Goal: Entertainment & Leisure: Consume media (video, audio)

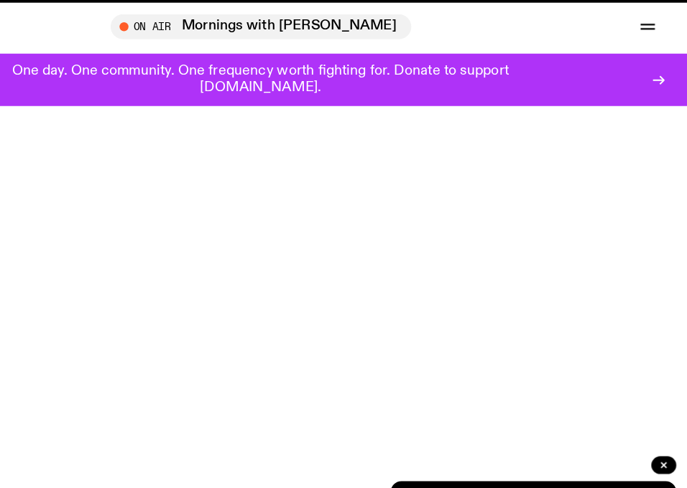
scroll to position [85, 0]
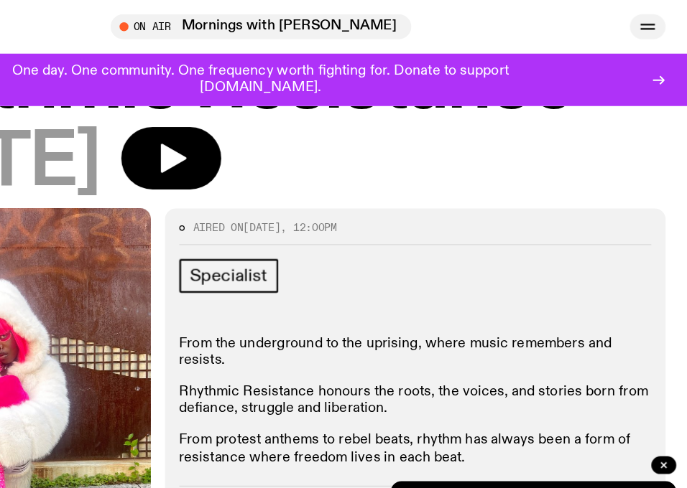
click at [656, 17] on icon "button" at bounding box center [654, 21] width 17 height 17
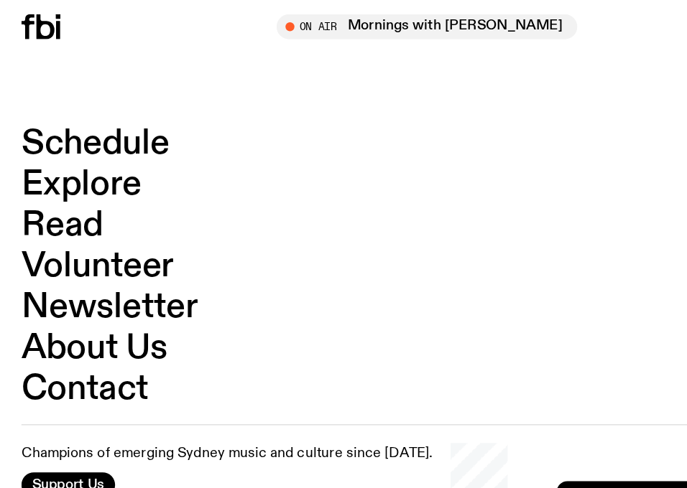
click at [70, 108] on link "Schedule" at bounding box center [76, 115] width 119 height 27
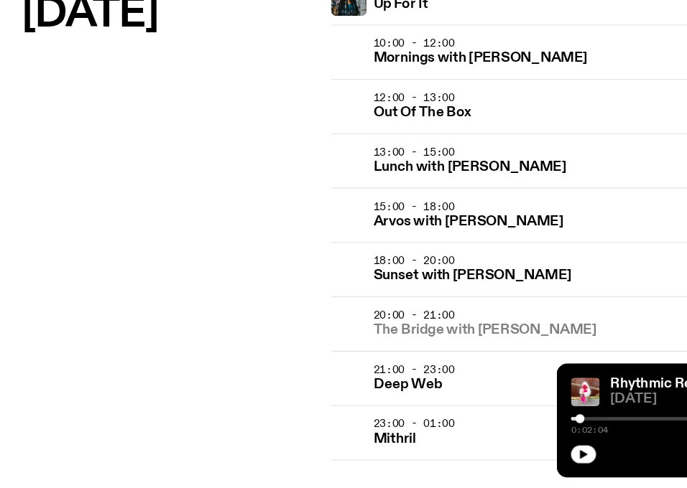
scroll to position [1590, 0]
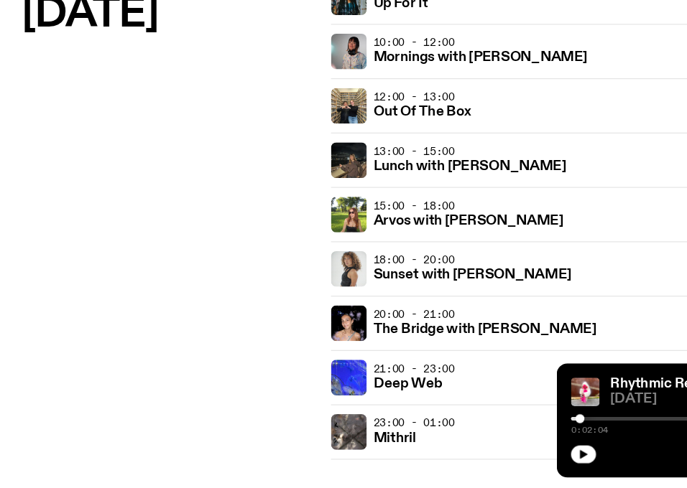
click at [361, 302] on span "18:00 - 20:00" at bounding box center [333, 304] width 65 height 11
click at [361, 312] on h3 "Sunset with Tangela" at bounding box center [380, 317] width 159 height 11
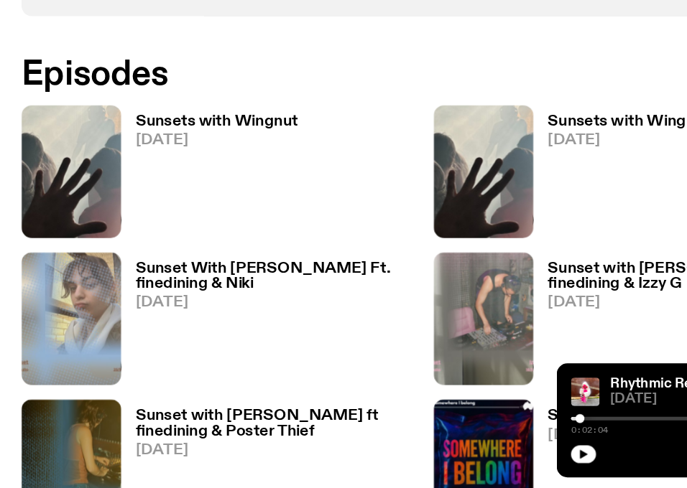
scroll to position [833, 0]
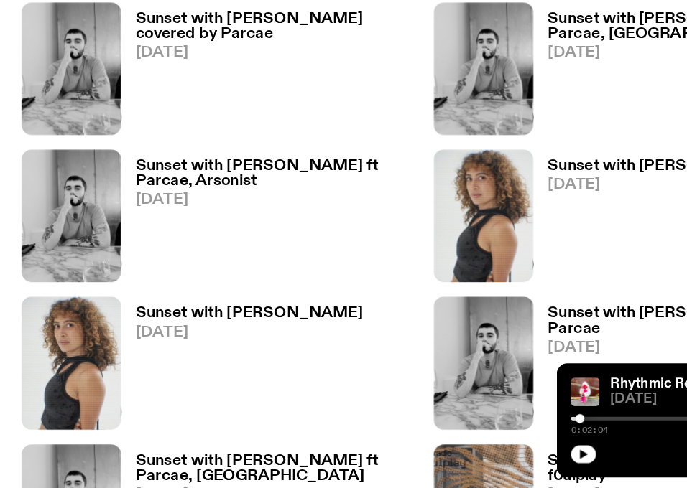
click at [168, 357] on span "19.06.25" at bounding box center [200, 363] width 183 height 12
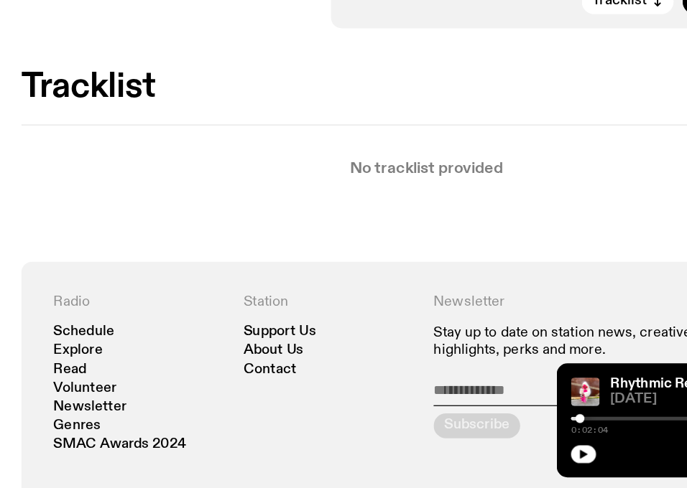
scroll to position [370, 0]
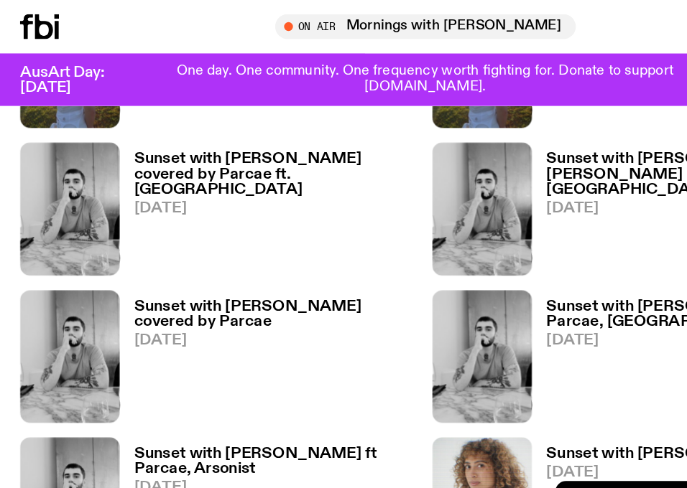
scroll to position [1483, 0]
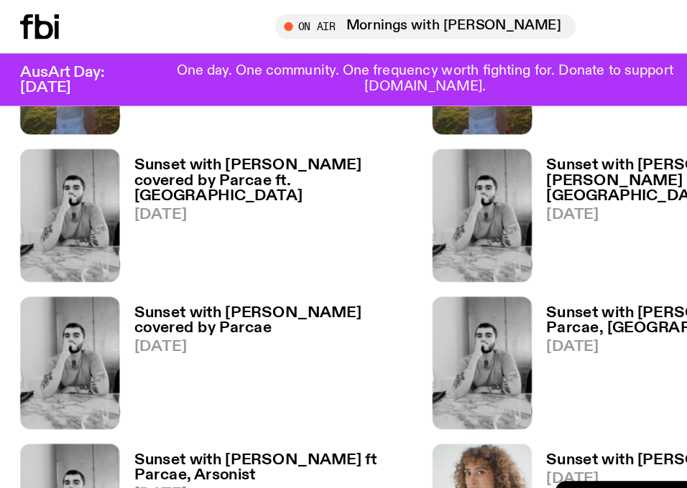
click at [218, 274] on span "17.07.25" at bounding box center [223, 280] width 228 height 12
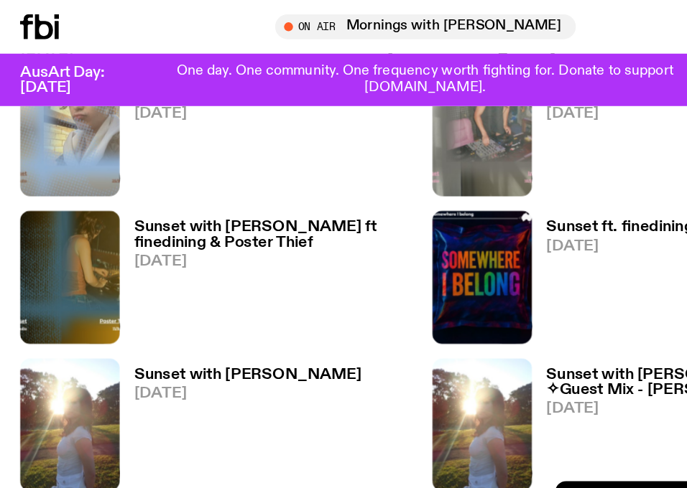
scroll to position [901, 0]
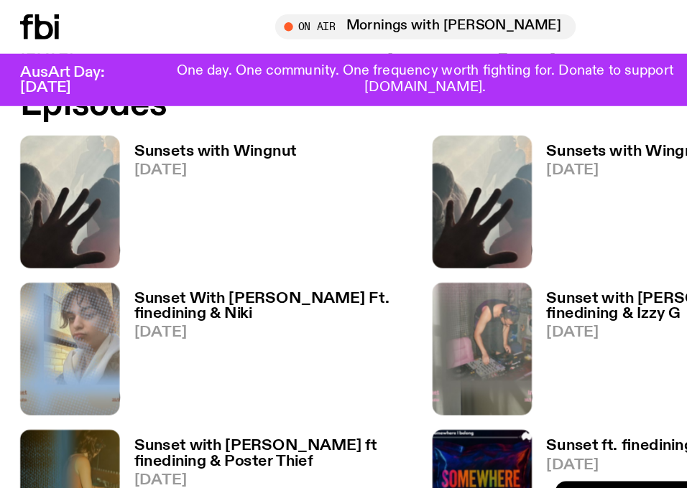
click at [197, 235] on h3 "Sunset With Tangela Ft. finedining & Niki" at bounding box center [223, 247] width 228 height 24
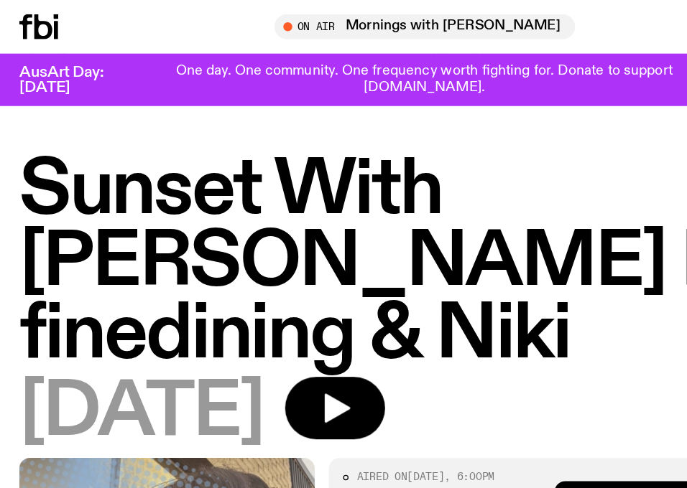
click at [52, 18] on div at bounding box center [51, 21] width 69 height 20
click at [43, 19] on icon at bounding box center [33, 21] width 32 height 20
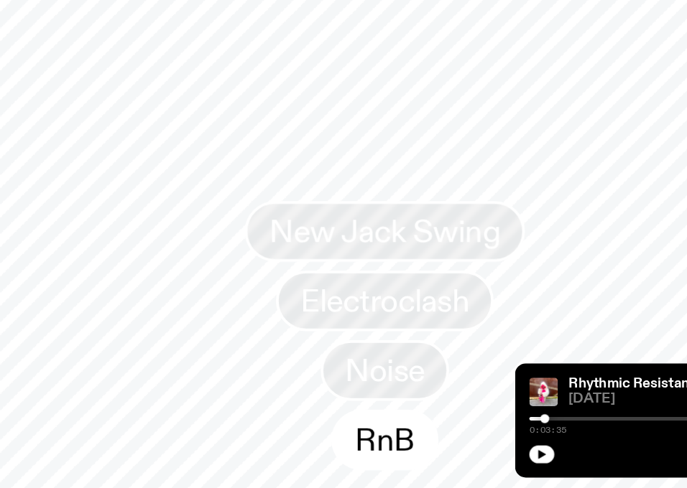
scroll to position [1270, 0]
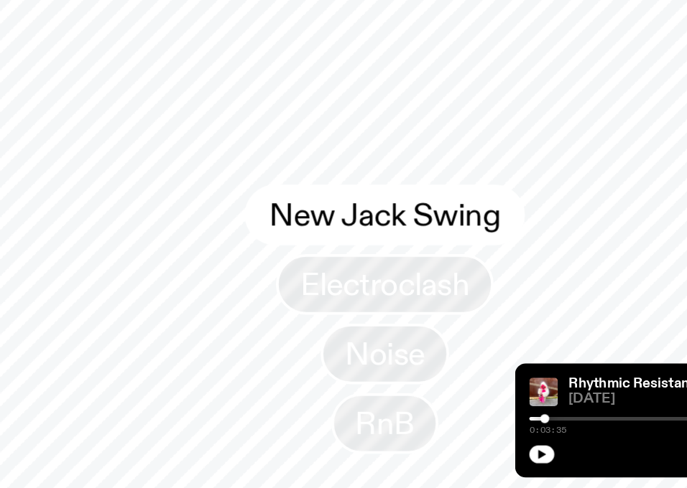
click at [325, 264] on span "New Jack Swing" at bounding box center [343, 268] width 187 height 28
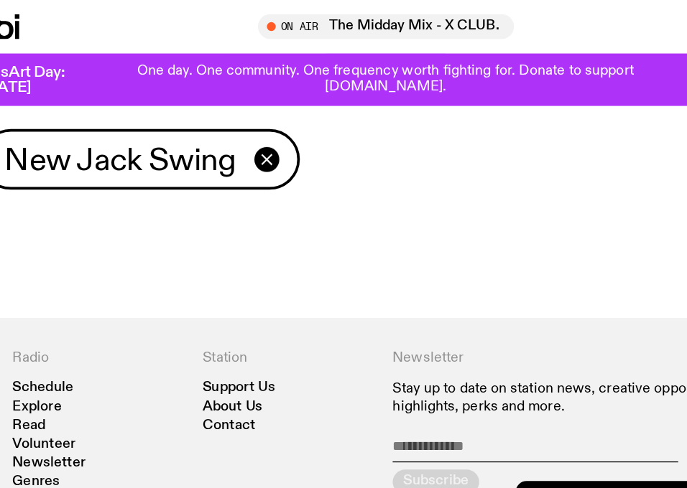
scroll to position [6, 0]
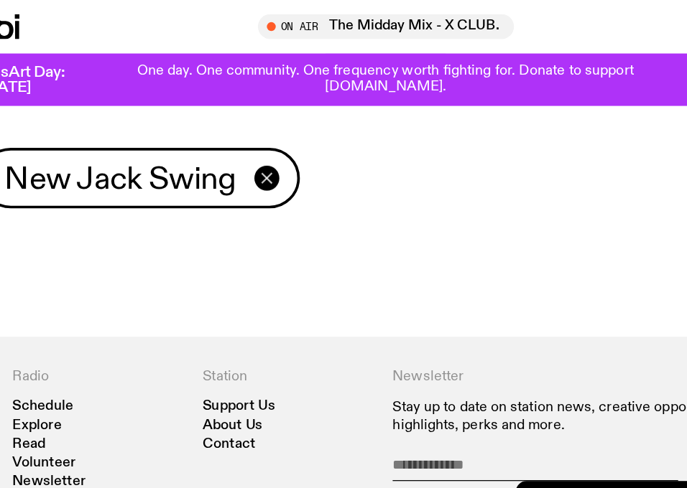
click at [250, 147] on icon "button" at bounding box center [247, 144] width 8 height 8
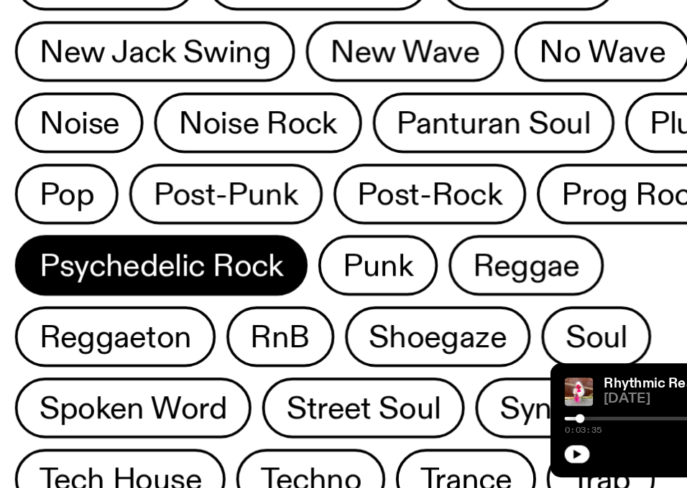
scroll to position [1163, 0]
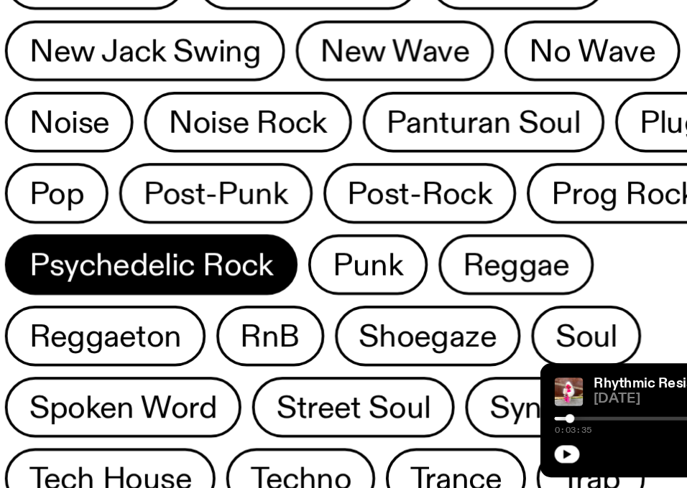
click at [233, 294] on span "Psychedelic Rock" at bounding box center [135, 308] width 197 height 28
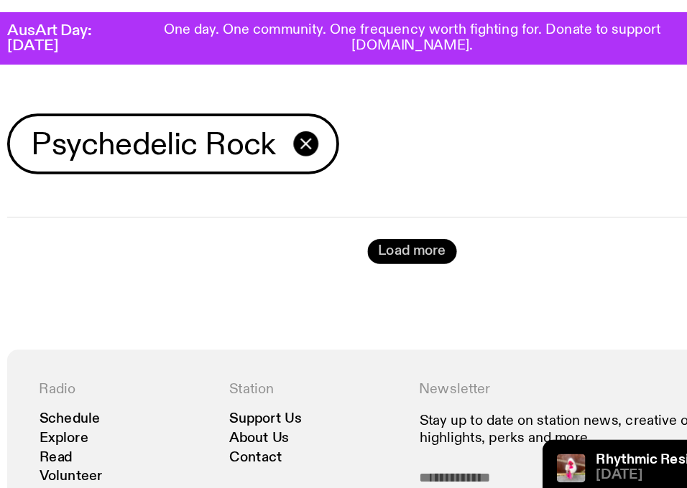
click at [347, 237] on button "Load more" at bounding box center [343, 236] width 72 height 20
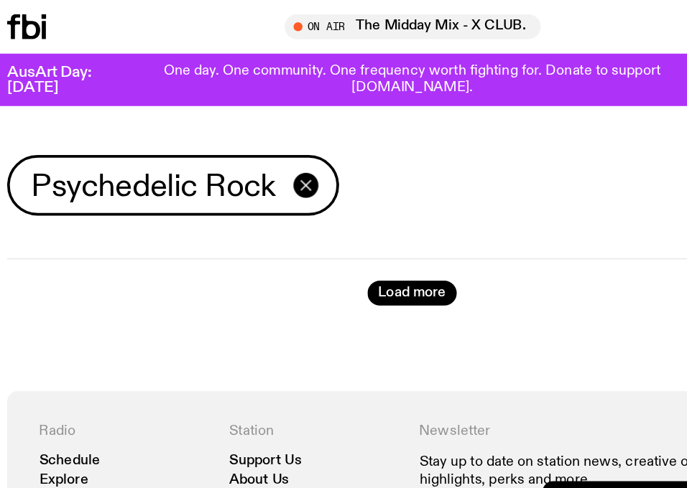
click at [263, 143] on icon "button" at bounding box center [257, 149] width 17 height 17
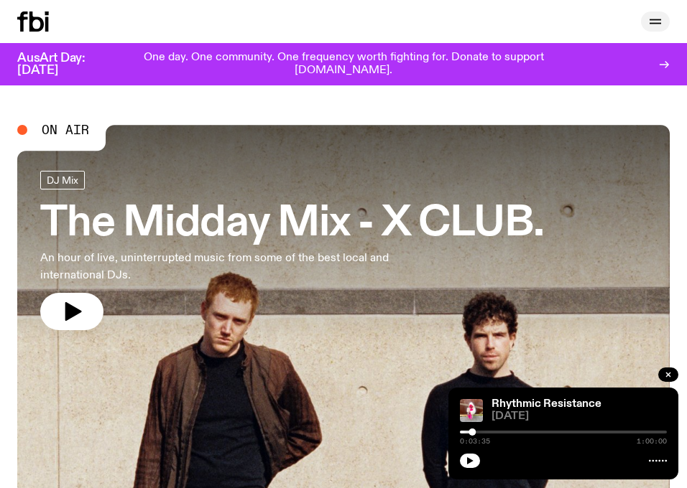
click at [654, 26] on icon "button" at bounding box center [654, 21] width 17 height 17
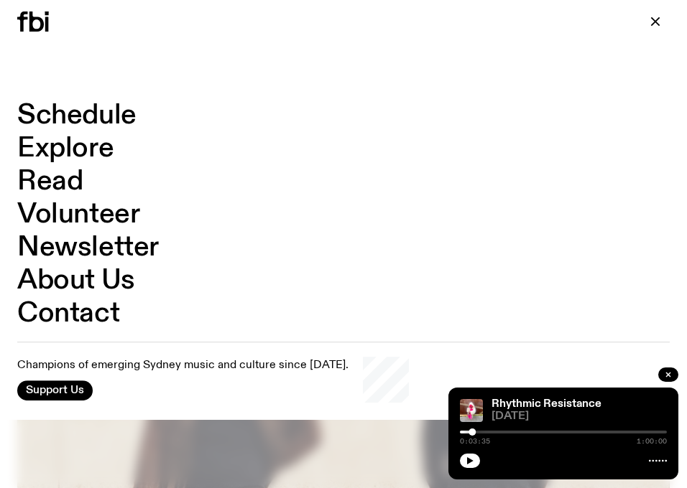
click at [90, 100] on div "Schedule Explore Read Volunteer Newsletter About Us Contact Champions of emergi…" at bounding box center [343, 252] width 687 height 335
click at [99, 111] on link "Schedule" at bounding box center [76, 115] width 119 height 27
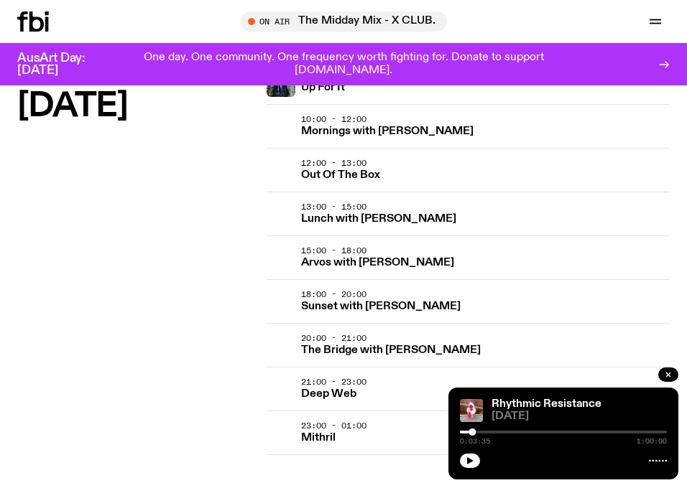
scroll to position [1602, 0]
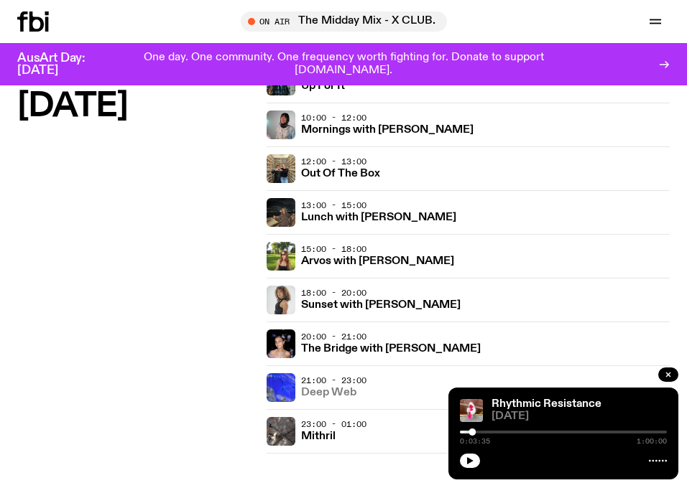
click at [335, 391] on h3 "Deep Web" at bounding box center [328, 393] width 55 height 11
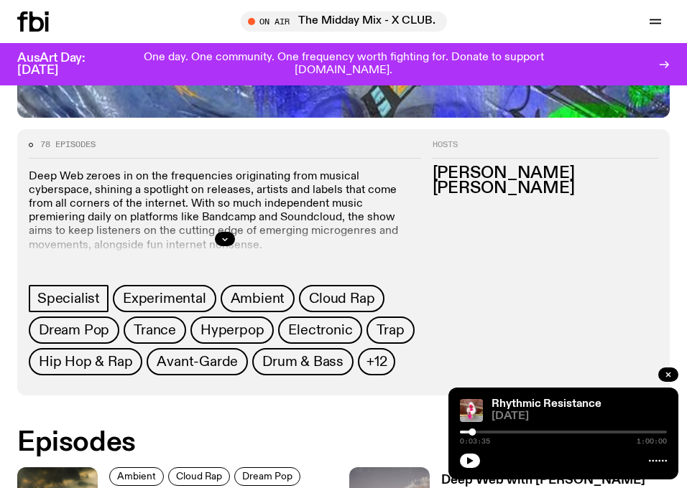
scroll to position [553, 0]
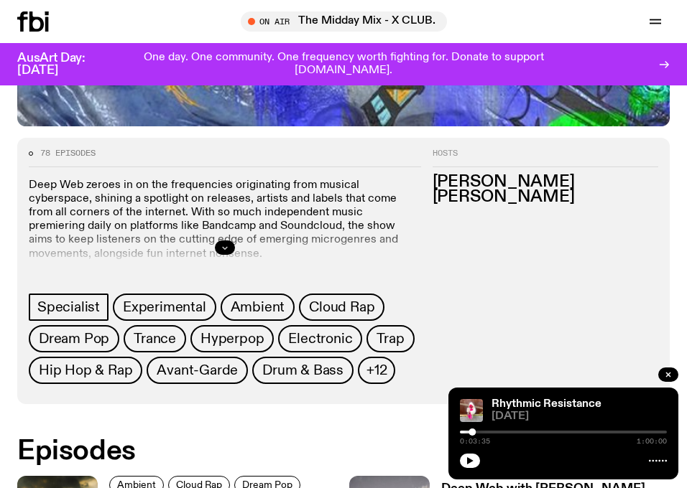
click at [226, 254] on button "button" at bounding box center [225, 248] width 20 height 14
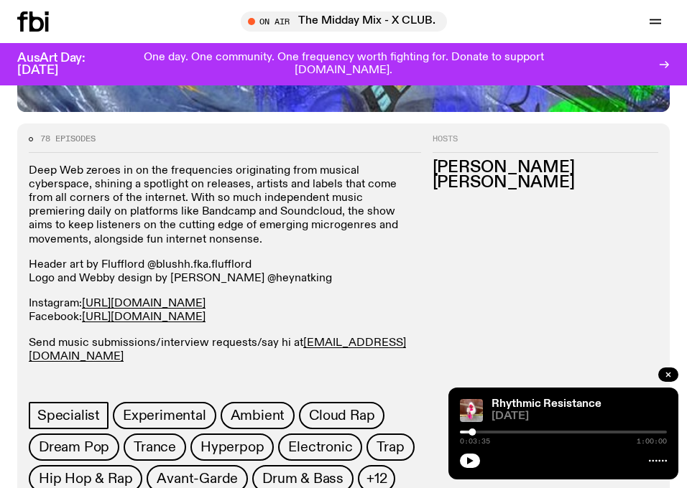
scroll to position [567, 0]
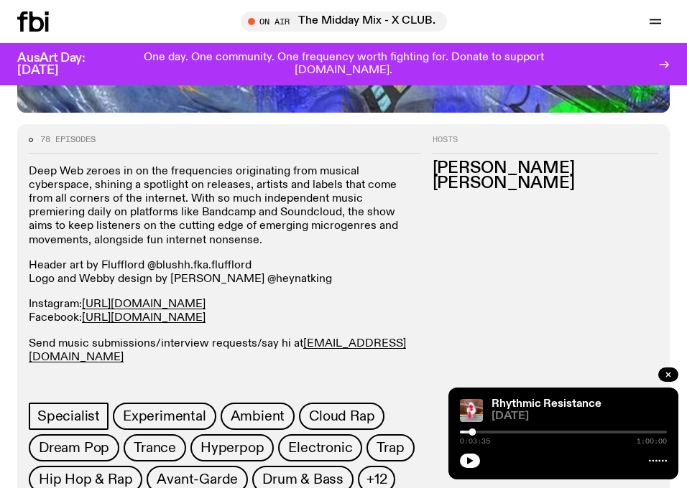
click at [32, 28] on icon at bounding box center [36, 21] width 14 height 20
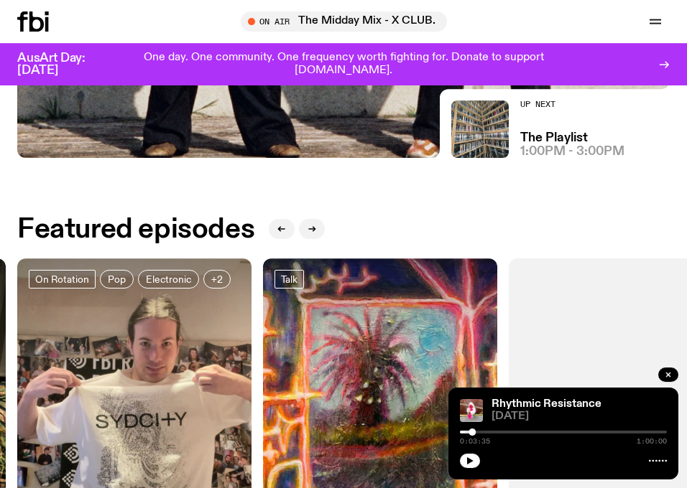
scroll to position [472, 0]
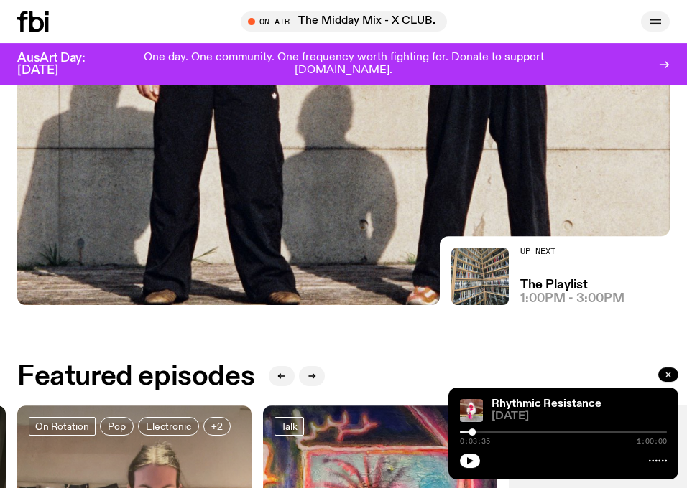
click at [653, 19] on icon "button" at bounding box center [654, 21] width 17 height 17
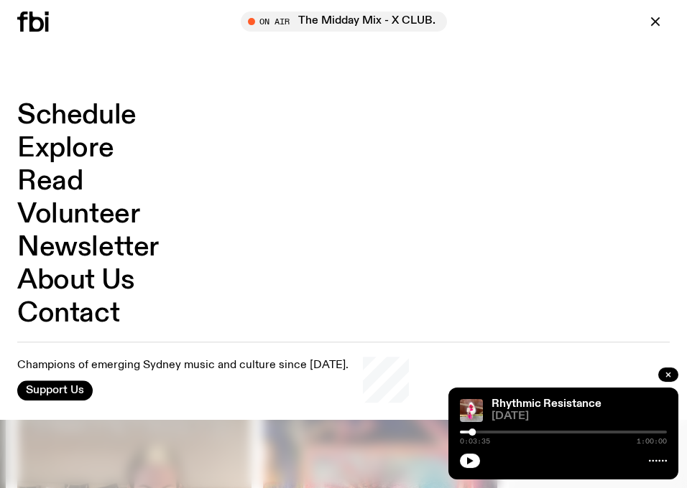
click at [119, 114] on link "Schedule" at bounding box center [76, 115] width 119 height 27
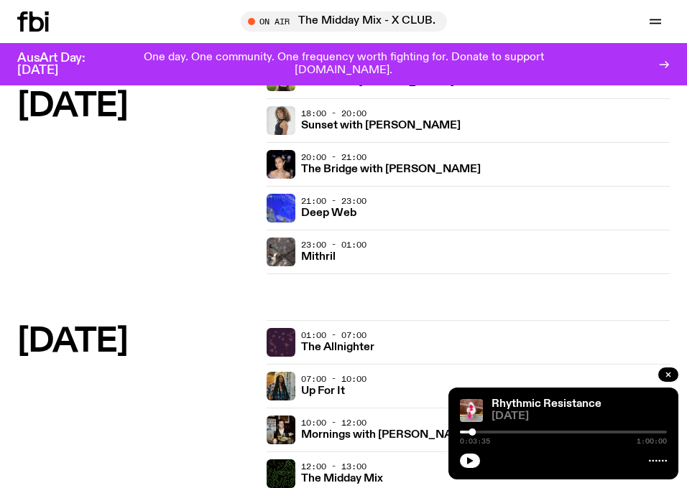
scroll to position [1778, 0]
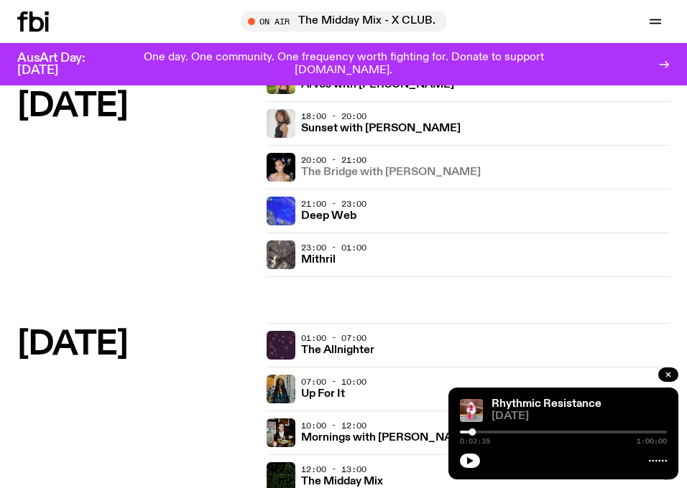
click at [327, 166] on link "The Bridge with Kez Finn" at bounding box center [391, 171] width 180 height 14
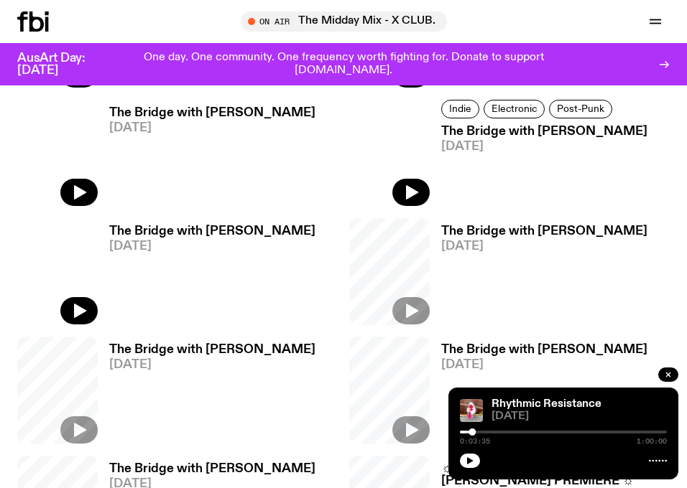
scroll to position [827, 0]
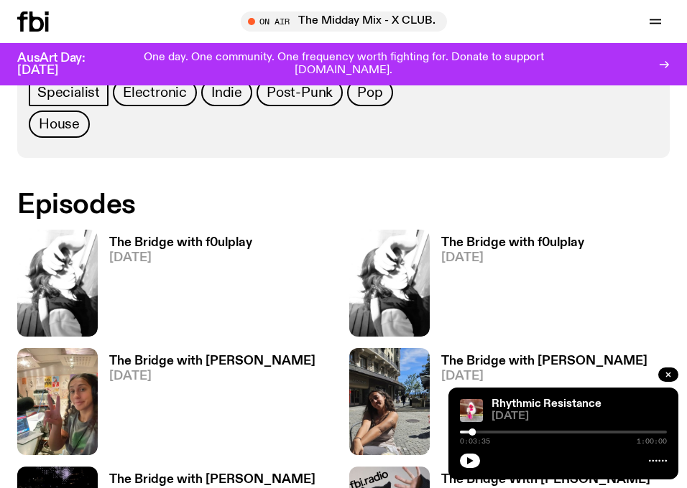
click at [219, 355] on h3 "The Bridge with Kez Finn" at bounding box center [212, 361] width 206 height 12
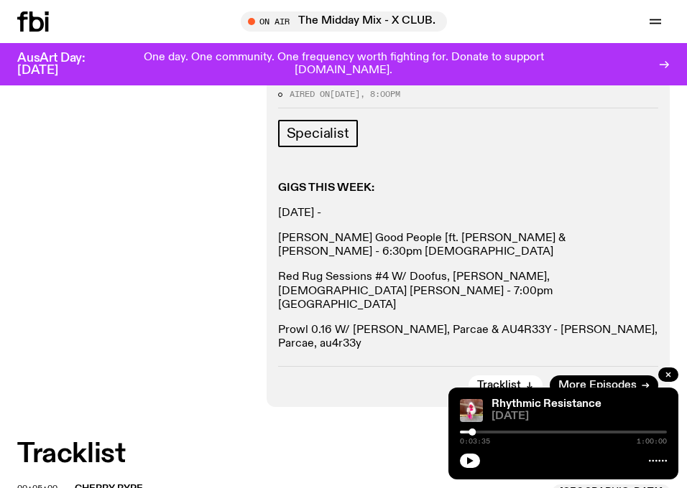
scroll to position [214, 0]
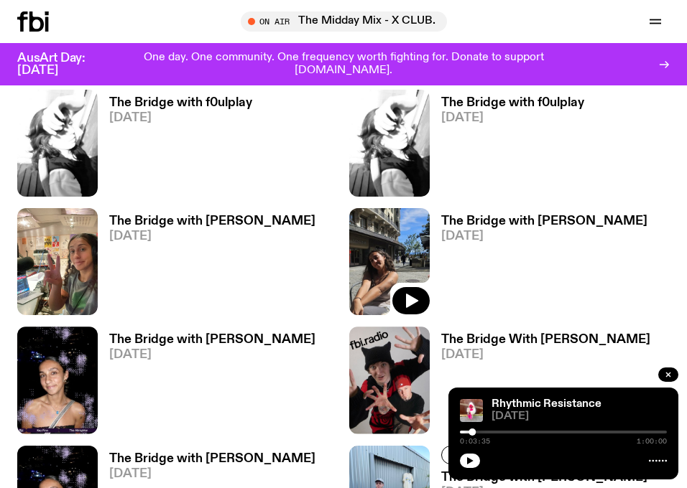
scroll to position [999, 0]
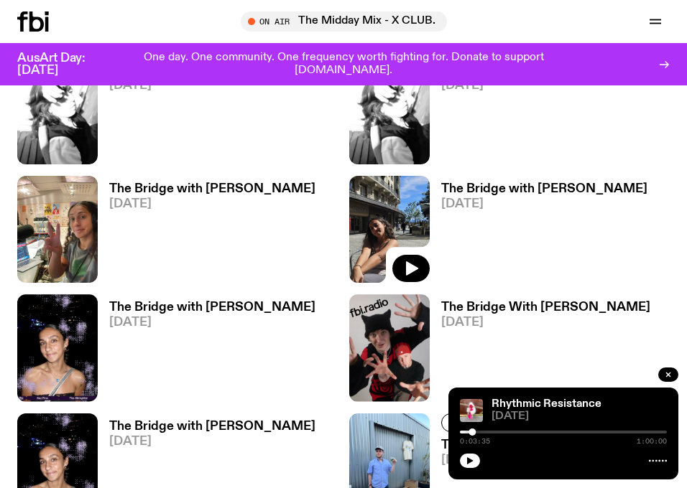
click at [513, 183] on h3 "The Bridge with Kez Finn" at bounding box center [544, 189] width 206 height 12
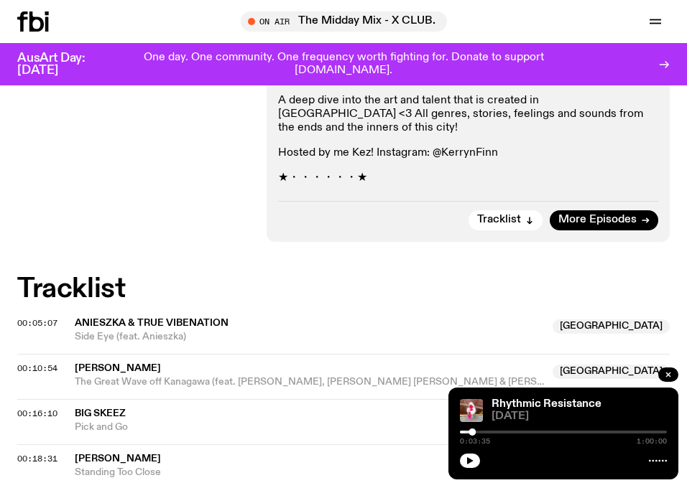
scroll to position [319, 0]
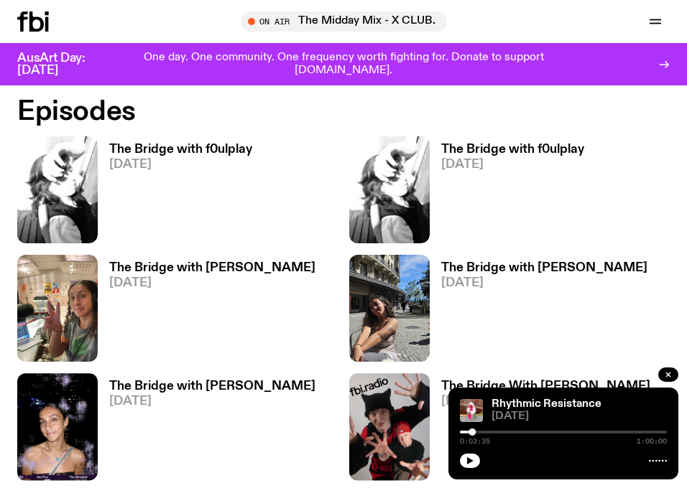
scroll to position [827, 0]
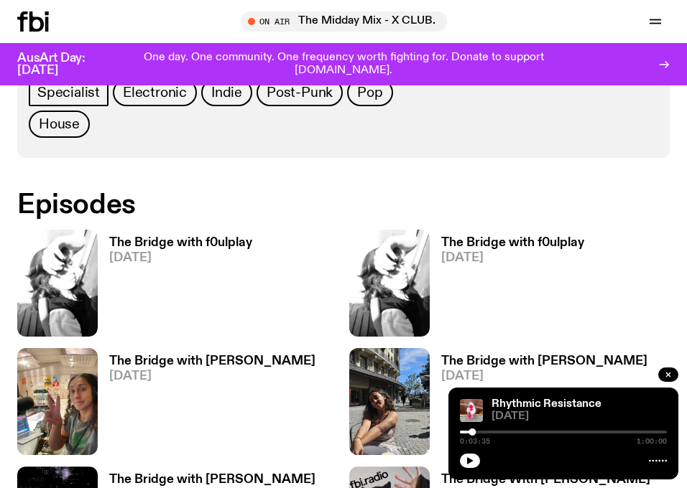
click at [47, 22] on icon at bounding box center [47, 24] width 4 height 14
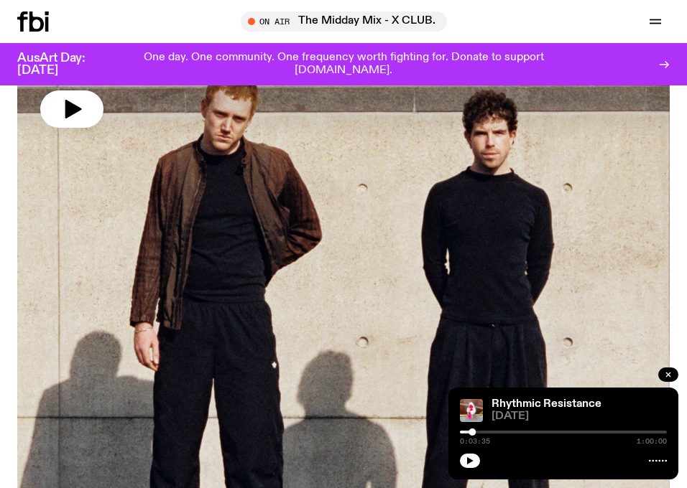
scroll to position [214, 0]
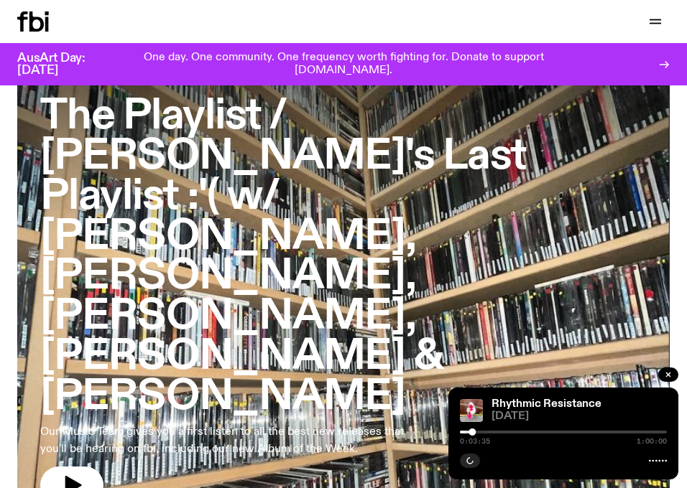
scroll to position [107, 0]
click at [282, 176] on h3 "The Playlist / Lindsay's Last Playlist :'( w/ Lindsay, Tommy, Jim, Hannah & Ali…" at bounding box center [343, 257] width 606 height 320
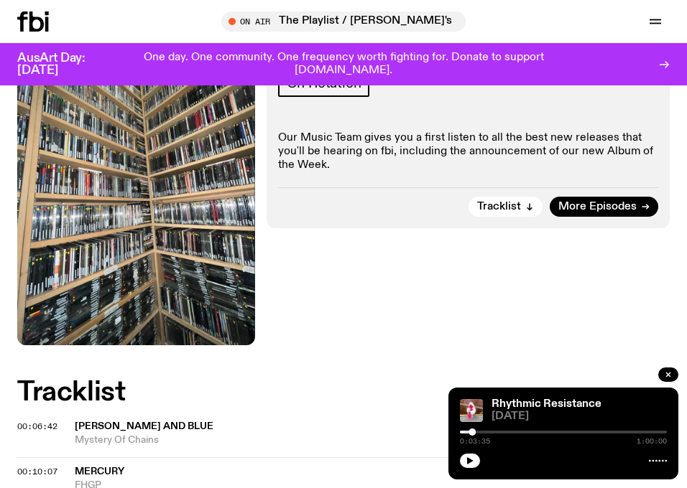
scroll to position [645, 0]
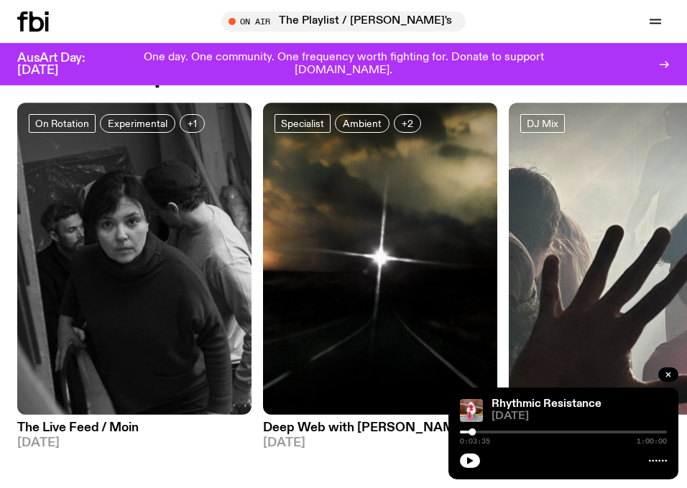
scroll to position [817, 0]
